Goal: Task Accomplishment & Management: Complete application form

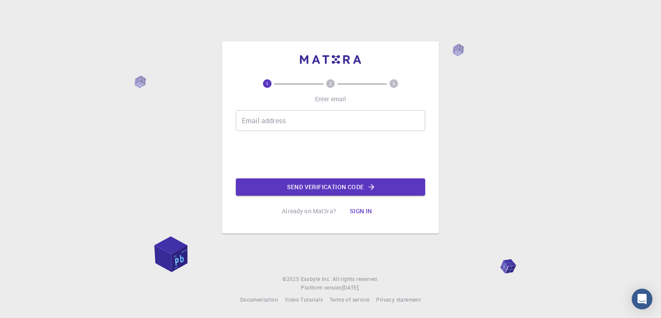
click at [279, 121] on div "Email address Email address" at bounding box center [330, 120] width 189 height 21
click at [282, 123] on input "Email address" at bounding box center [330, 120] width 189 height 21
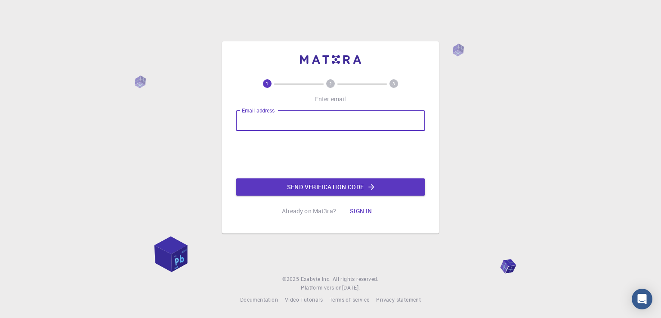
type input "oxynea13@gmail.com"
click at [365, 191] on button "Send verification code" at bounding box center [330, 186] width 189 height 17
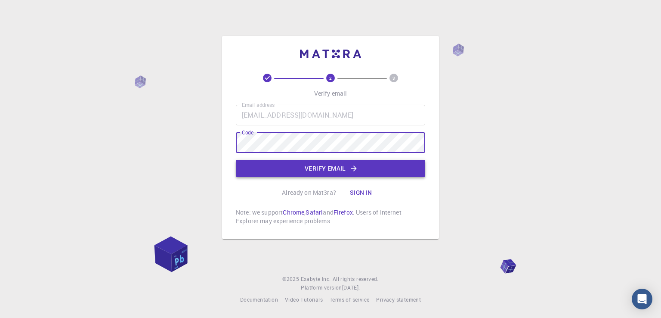
click at [338, 160] on button "Verify email" at bounding box center [330, 168] width 189 height 17
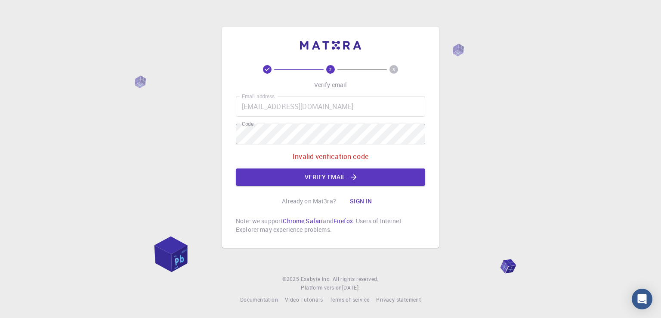
click at [341, 165] on div "Email address oxynea13@gmail.com Email address Code Code Invalid verification c…" at bounding box center [330, 141] width 189 height 90
click at [343, 174] on button "Verify email" at bounding box center [330, 176] width 189 height 17
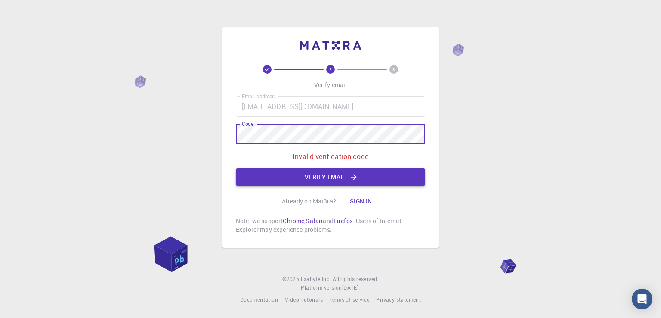
click at [288, 179] on button "Verify email" at bounding box center [330, 176] width 189 height 17
click at [312, 178] on button "Verify email" at bounding box center [330, 176] width 189 height 17
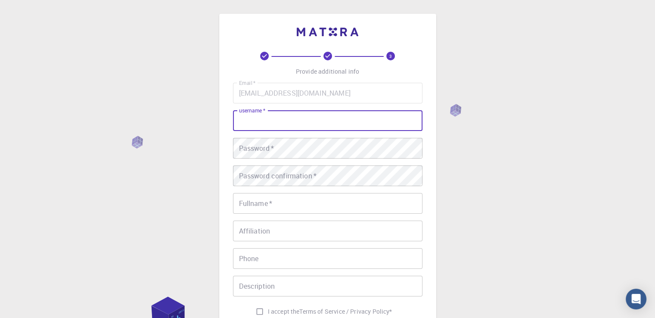
click at [276, 121] on input "username   *" at bounding box center [327, 120] width 189 height 21
type input "O"
type input "oxynea"
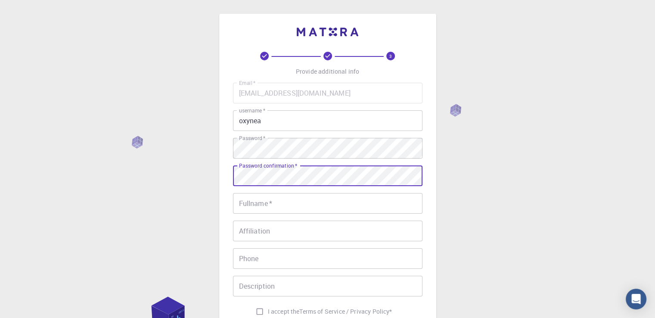
click at [283, 205] on input "Fullname   *" at bounding box center [327, 203] width 189 height 21
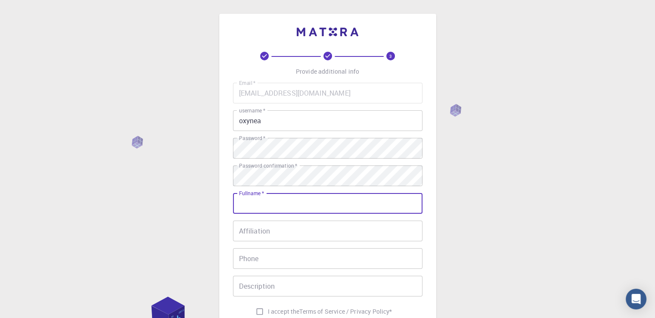
type input "p"
type input "oxynea"
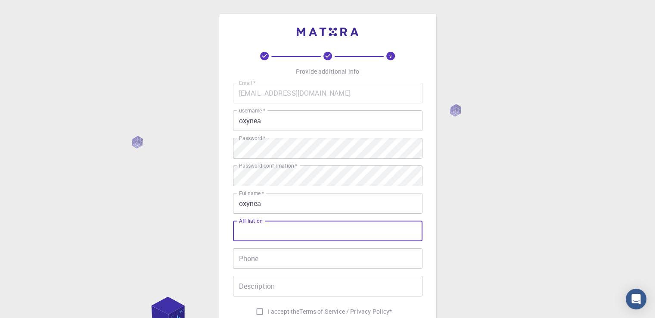
click at [279, 224] on input "Affiliation" at bounding box center [327, 230] width 189 height 21
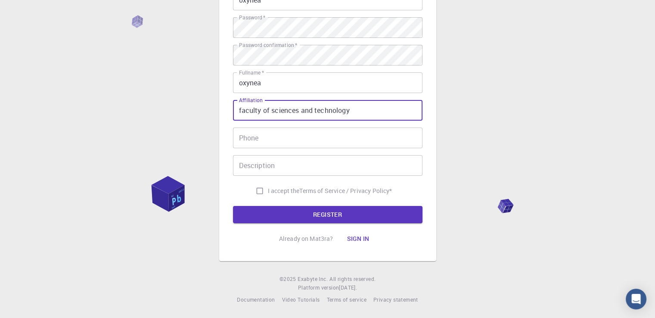
type input "faculty of sciences and technology"
click at [275, 135] on input "Phone" at bounding box center [327, 137] width 189 height 21
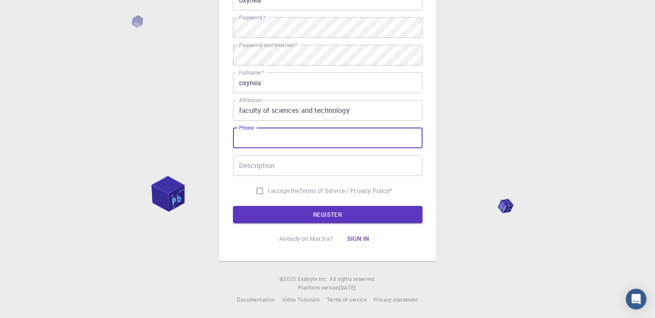
click at [256, 192] on input "I accept the Terms of Service / Privacy Policy *" at bounding box center [259, 191] width 16 height 16
checkbox input "true"
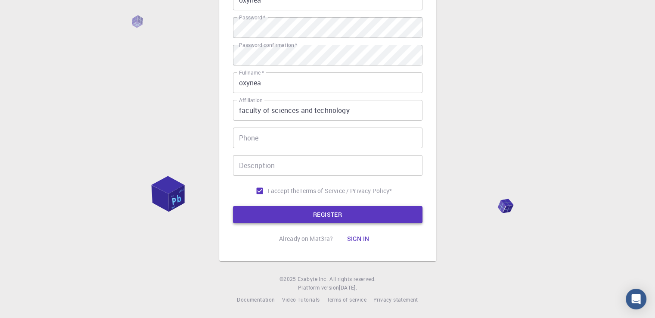
click at [316, 216] on button "REGISTER" at bounding box center [327, 214] width 189 height 17
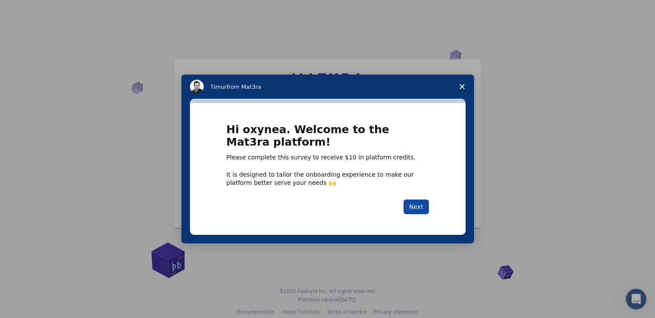
click at [420, 212] on button "Next" at bounding box center [415, 206] width 25 height 15
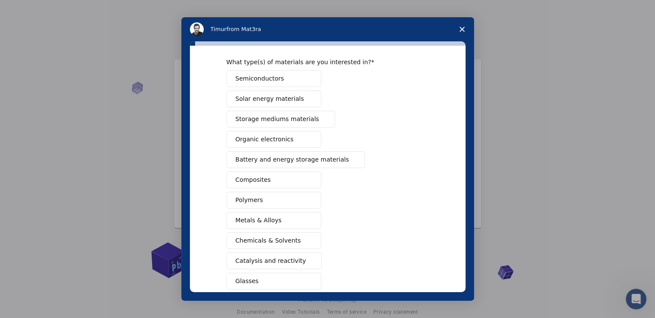
scroll to position [43, 0]
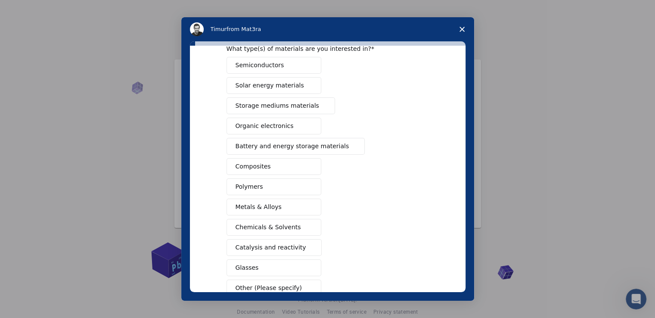
click at [294, 223] on button "Chemicals & Solvents" at bounding box center [273, 227] width 95 height 17
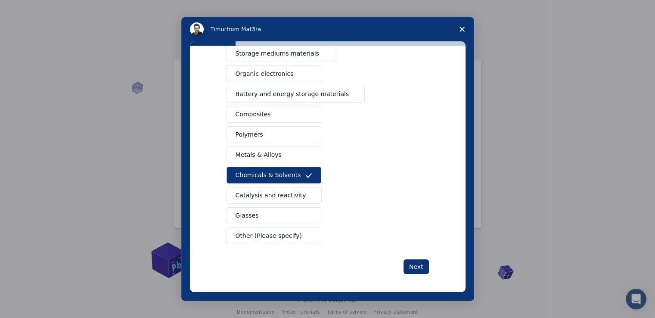
scroll to position [96, 0]
click at [413, 265] on button "Next" at bounding box center [415, 266] width 25 height 15
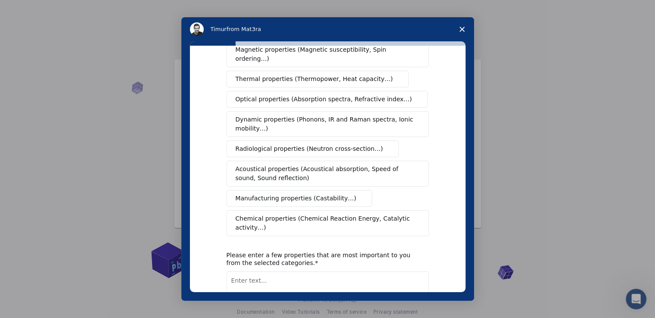
scroll to position [0, 0]
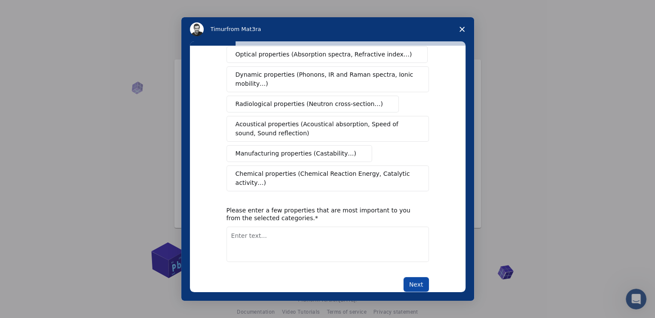
click at [415, 277] on button "Next" at bounding box center [415, 284] width 25 height 15
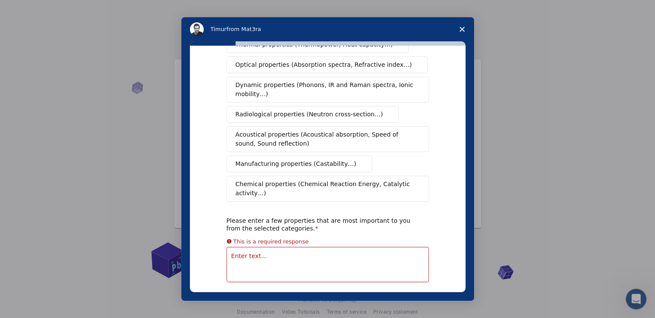
scroll to position [30, 0]
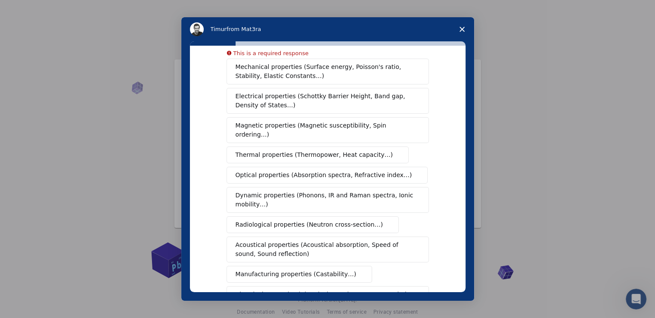
click at [269, 78] on span "Mechanical properties (Surface energy, Poisson's ratio, Stability, Elastic Cons…" at bounding box center [326, 71] width 180 height 18
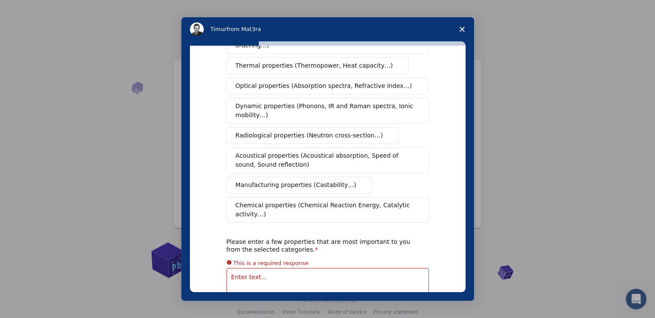
scroll to position [149, 0]
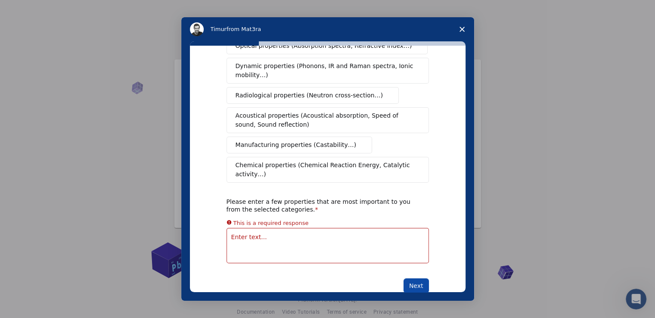
click at [422, 278] on button "Next" at bounding box center [415, 285] width 25 height 15
click at [421, 278] on button "Next" at bounding box center [415, 285] width 25 height 15
click at [317, 233] on textarea "Enter text..." at bounding box center [327, 245] width 202 height 35
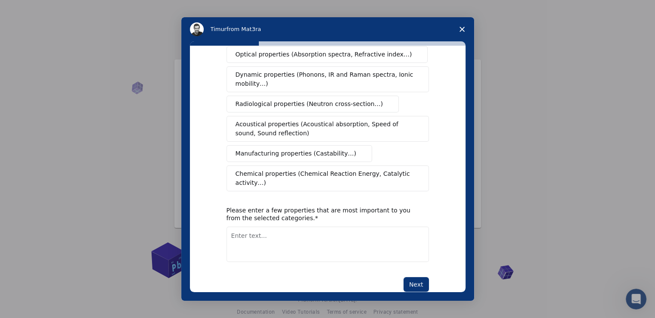
click at [302, 169] on span "Chemical properties (Chemical Reaction Energy, Catalytic activity…)" at bounding box center [325, 178] width 178 height 18
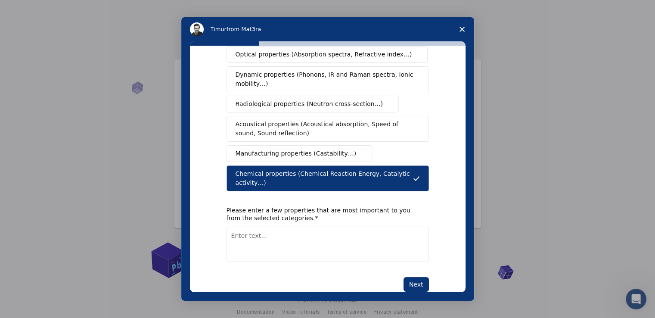
click at [338, 226] on textarea "Enter text..." at bounding box center [327, 243] width 202 height 35
click at [420, 277] on button "Next" at bounding box center [415, 284] width 25 height 15
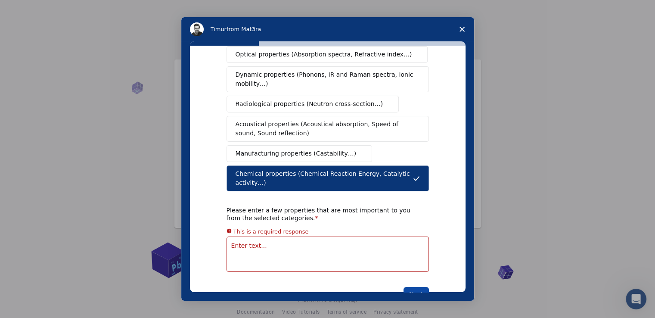
click at [420, 287] on button "Next" at bounding box center [415, 294] width 25 height 15
click at [281, 236] on textarea "Enter text..." at bounding box center [327, 253] width 202 height 35
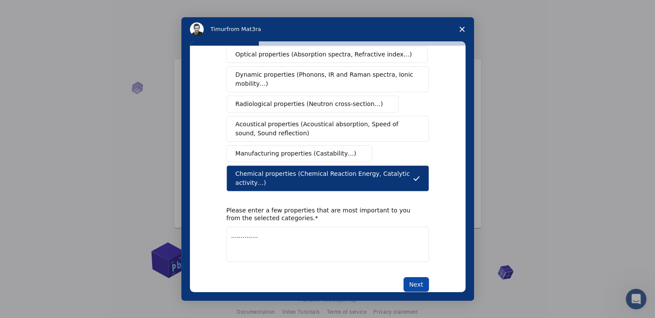
type textarea ".............."
click at [417, 277] on button "Next" at bounding box center [415, 284] width 25 height 15
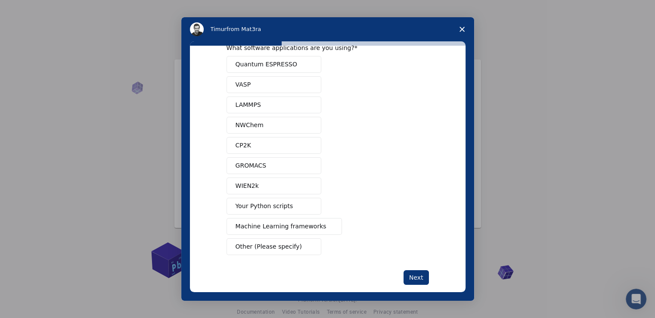
scroll to position [34, 0]
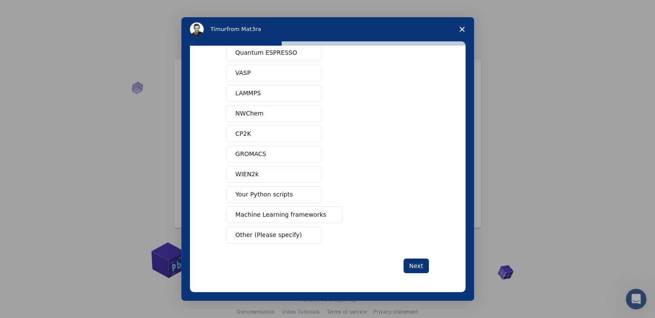
click at [278, 236] on span "Other (Please specify)" at bounding box center [269, 234] width 66 height 9
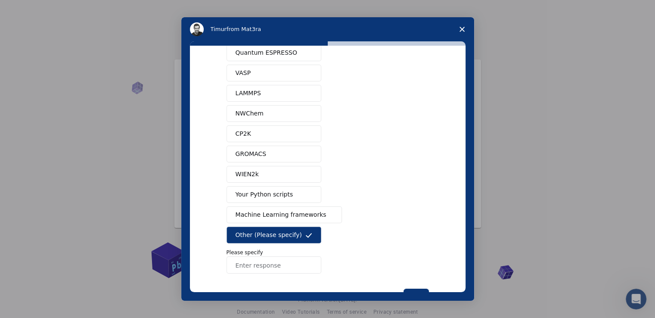
click at [280, 264] on input "Enter response" at bounding box center [273, 264] width 95 height 17
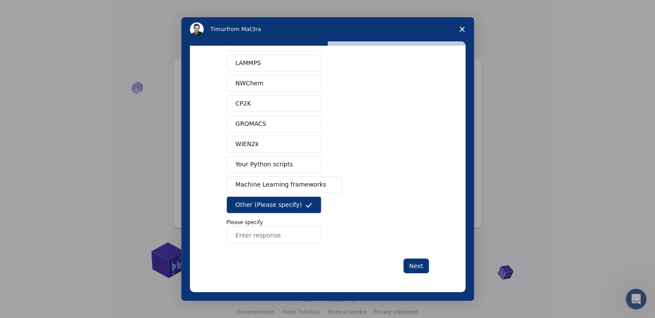
click at [305, 202] on icon "Intercom messenger" at bounding box center [308, 205] width 7 height 7
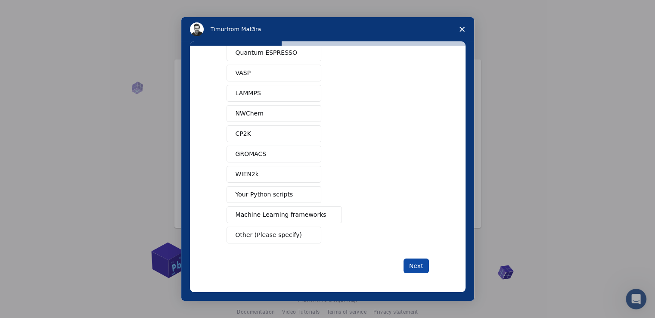
click at [420, 268] on button "Next" at bounding box center [415, 265] width 25 height 15
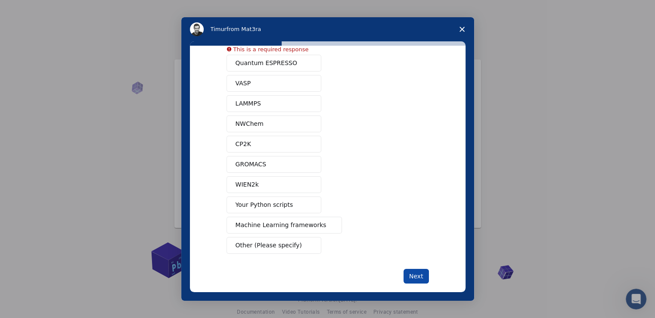
scroll to position [21, 0]
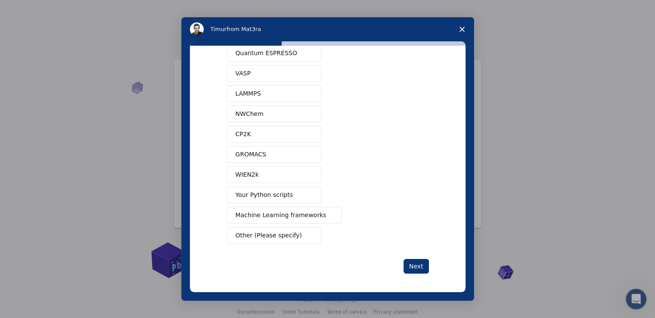
click at [272, 231] on span "Other (Please specify)" at bounding box center [269, 235] width 66 height 9
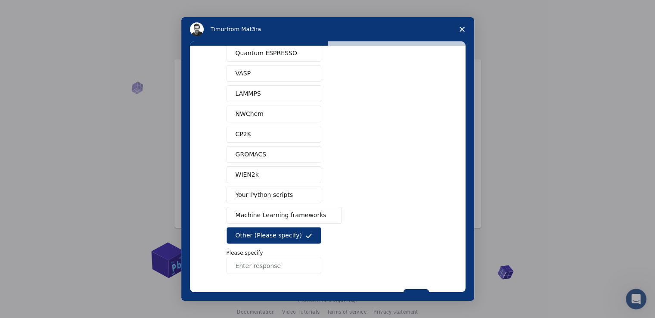
click at [265, 260] on input "Enter response" at bounding box center [273, 265] width 95 height 17
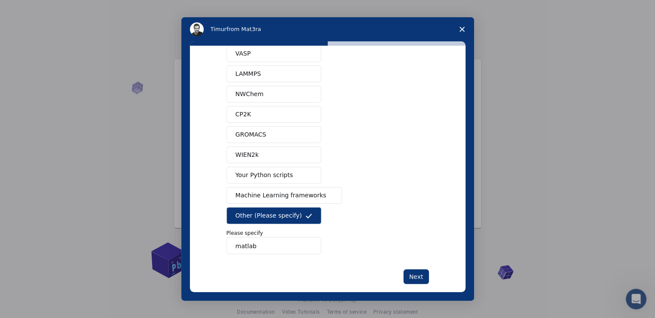
scroll to position [64, 0]
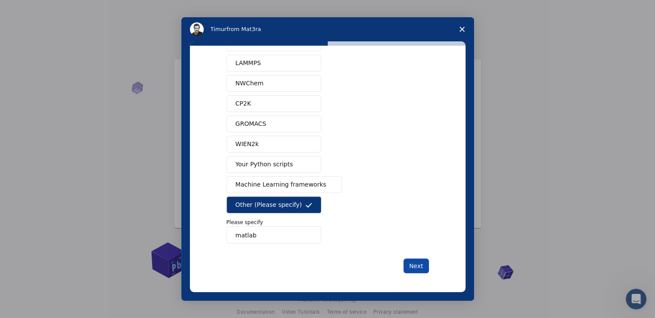
type input "matlab"
click at [403, 263] on button "Next" at bounding box center [415, 265] width 25 height 15
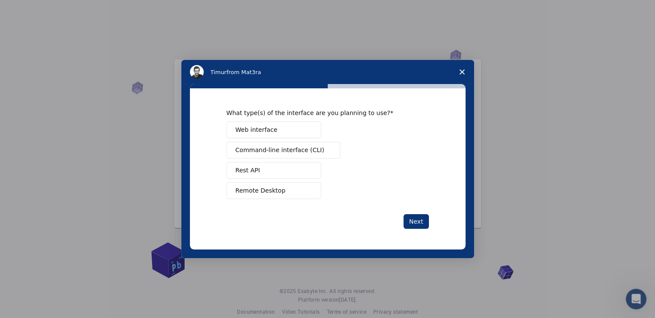
click at [239, 133] on span "Web interface" at bounding box center [257, 129] width 42 height 9
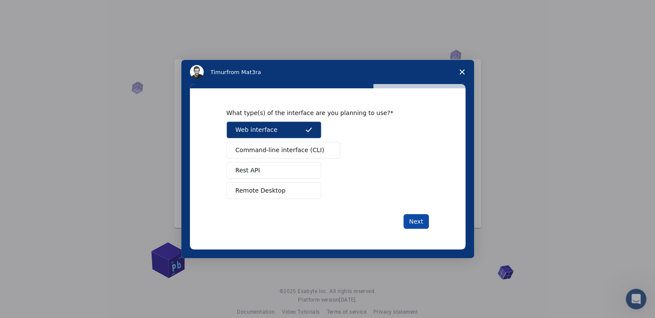
click at [410, 223] on button "Next" at bounding box center [415, 221] width 25 height 15
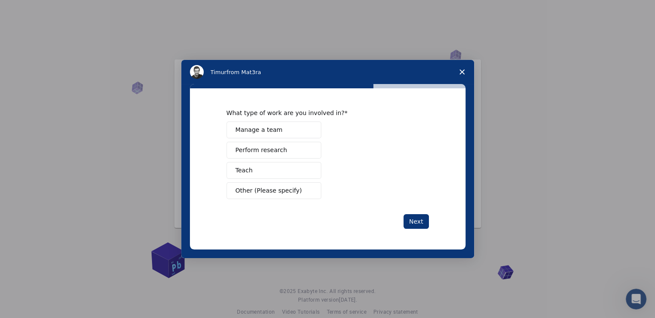
click at [248, 149] on span "Perform research" at bounding box center [262, 150] width 52 height 9
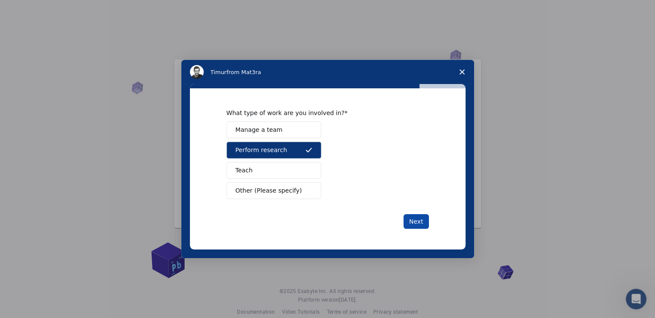
click at [409, 219] on button "Next" at bounding box center [415, 221] width 25 height 15
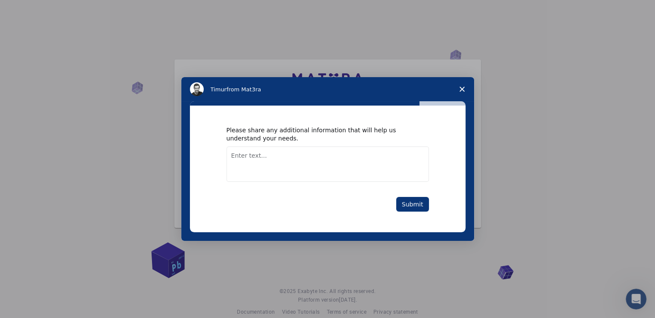
click at [338, 171] on textarea "Enter text..." at bounding box center [327, 163] width 202 height 35
click at [411, 199] on button "Submit" at bounding box center [412, 204] width 33 height 15
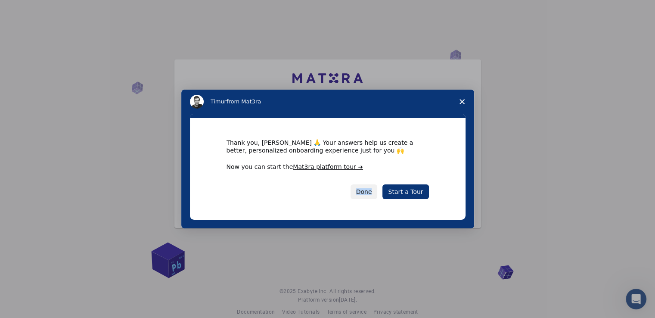
click at [333, 173] on div "Thank you, oxynea 🙏 Your answers help us create a better, personalized onboardi…" at bounding box center [327, 169] width 202 height 60
click at [420, 190] on link "Start a Tour" at bounding box center [405, 191] width 46 height 15
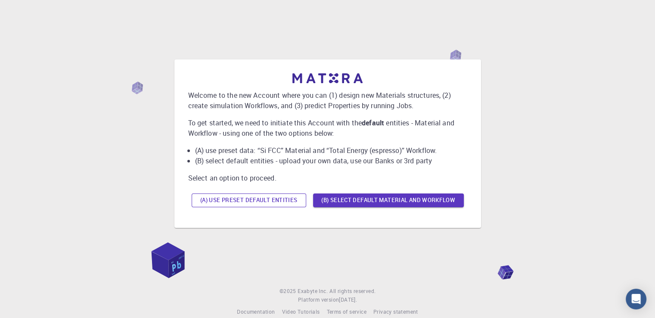
click at [286, 204] on button "(A) Use preset default entities" at bounding box center [249, 200] width 115 height 14
